Goal: Information Seeking & Learning: Find specific page/section

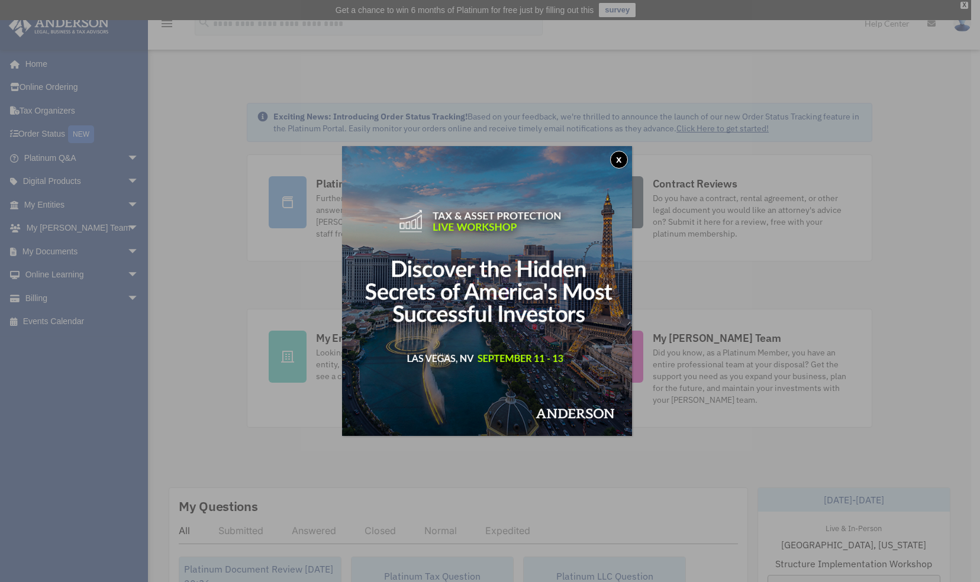
click at [625, 161] on button "x" at bounding box center [619, 160] width 18 height 18
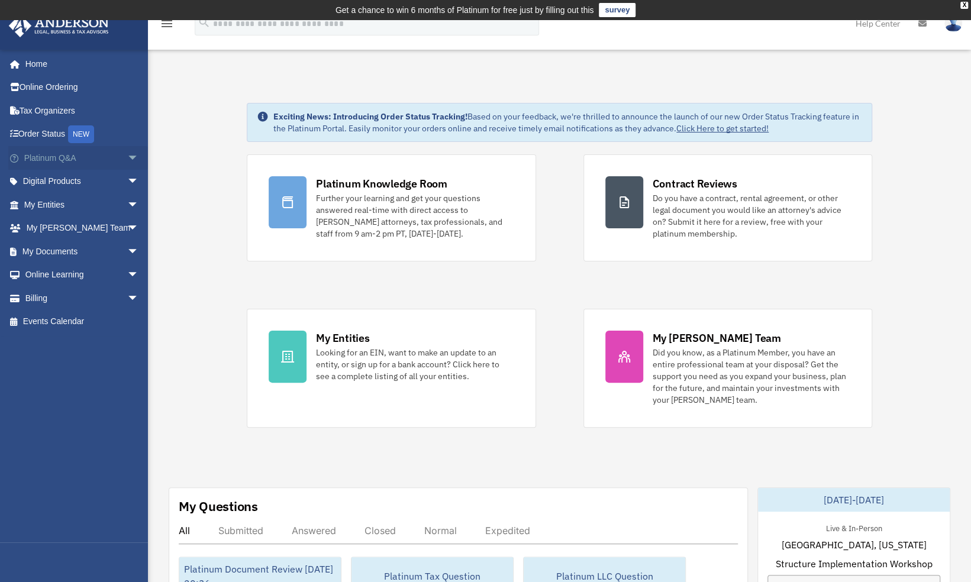
click at [127, 156] on span "arrow_drop_down" at bounding box center [139, 158] width 24 height 24
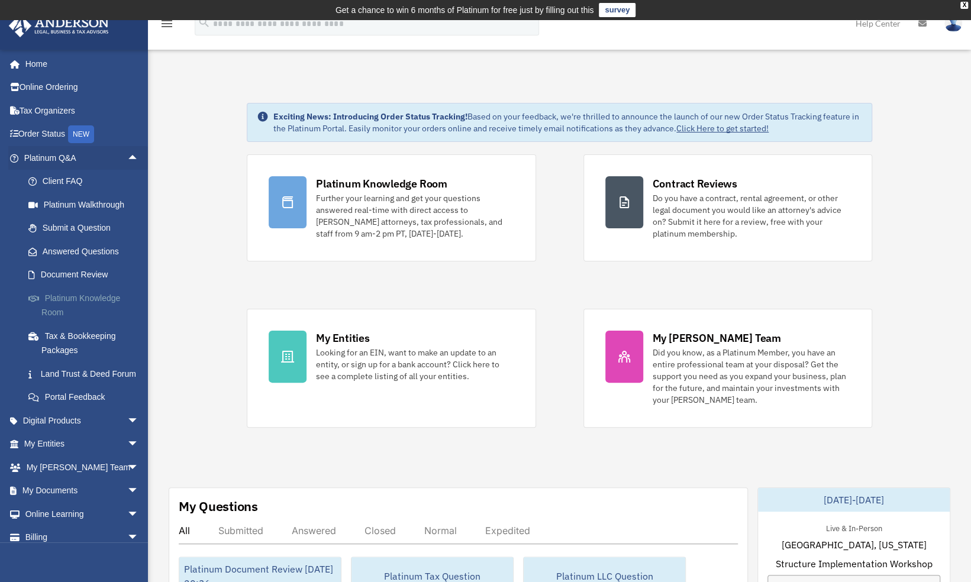
click at [89, 300] on link "Platinum Knowledge Room" at bounding box center [87, 305] width 140 height 38
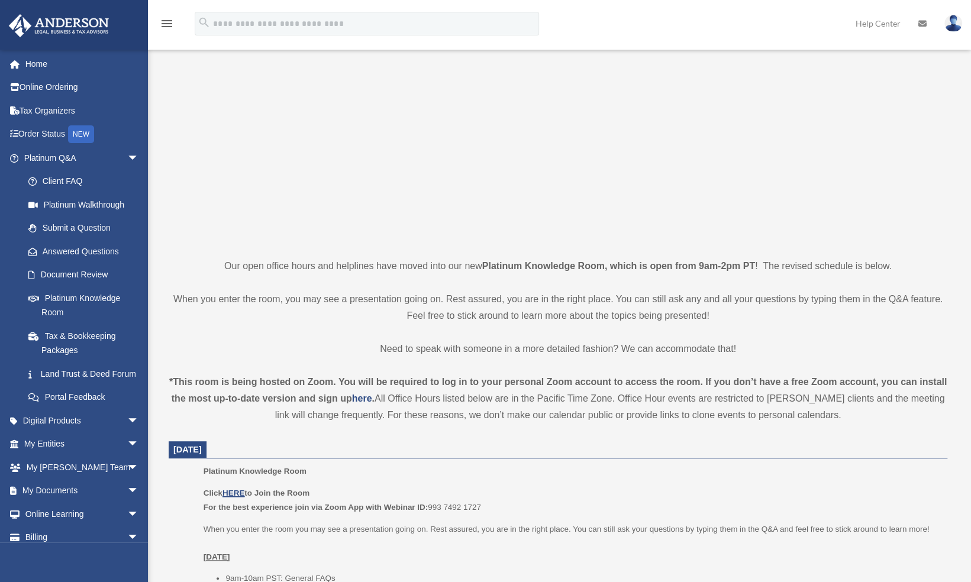
scroll to position [102, 0]
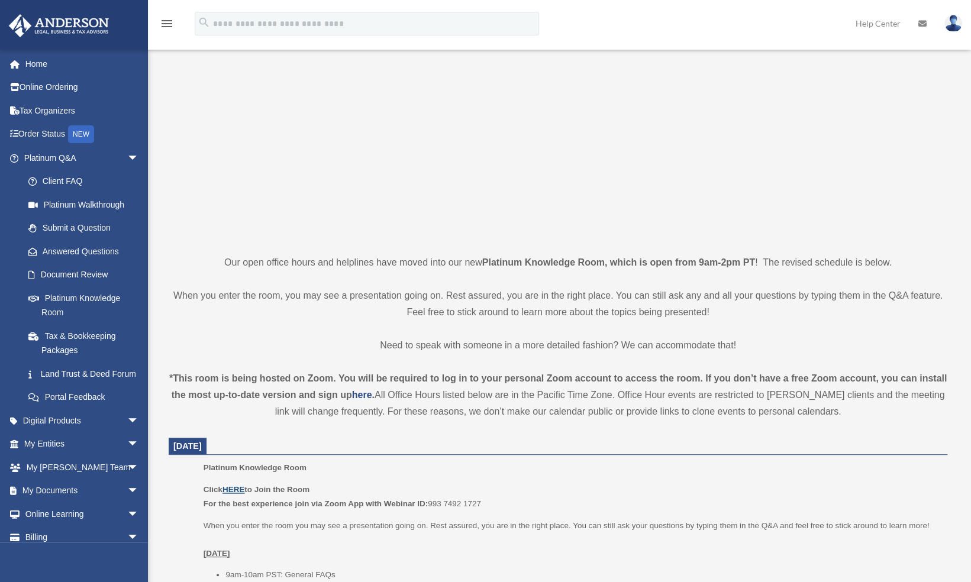
click at [237, 489] on u "HERE" at bounding box center [233, 489] width 22 height 9
